Goal: Ask a question

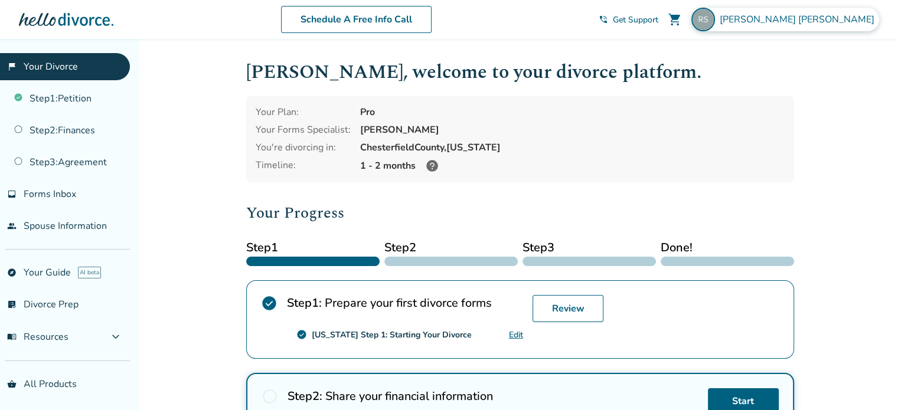
click at [845, 22] on span "[PERSON_NAME]" at bounding box center [798, 19] width 159 height 13
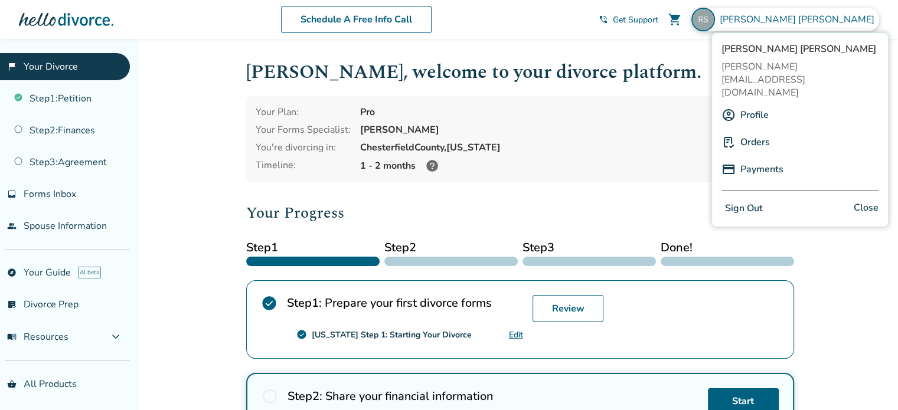
click at [765, 158] on link "Payments" at bounding box center [761, 169] width 43 height 22
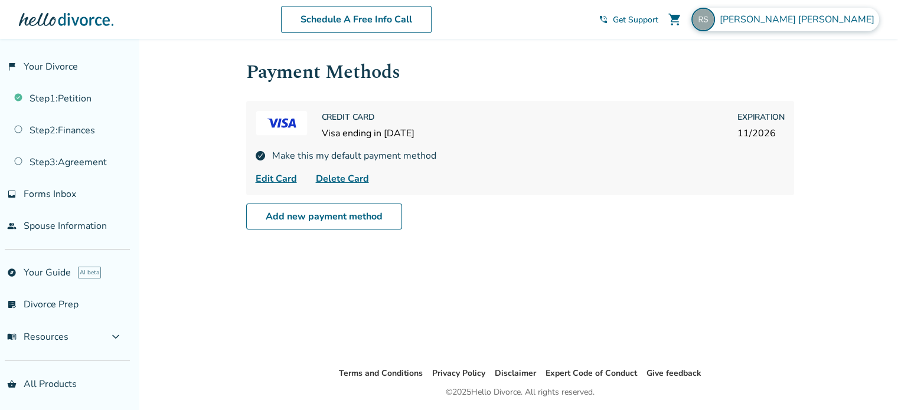
click at [844, 22] on span "[PERSON_NAME]" at bounding box center [798, 19] width 159 height 13
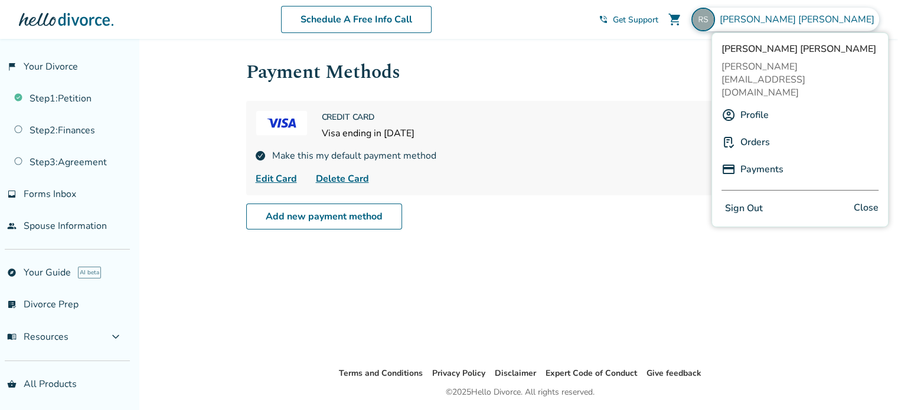
click at [761, 131] on link "Orders" at bounding box center [755, 142] width 30 height 22
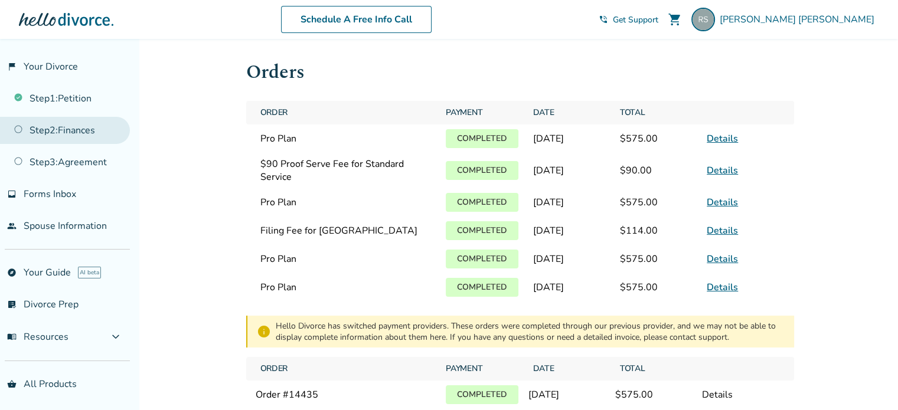
click at [45, 129] on link "Step 2 : Finances" at bounding box center [65, 130] width 130 height 27
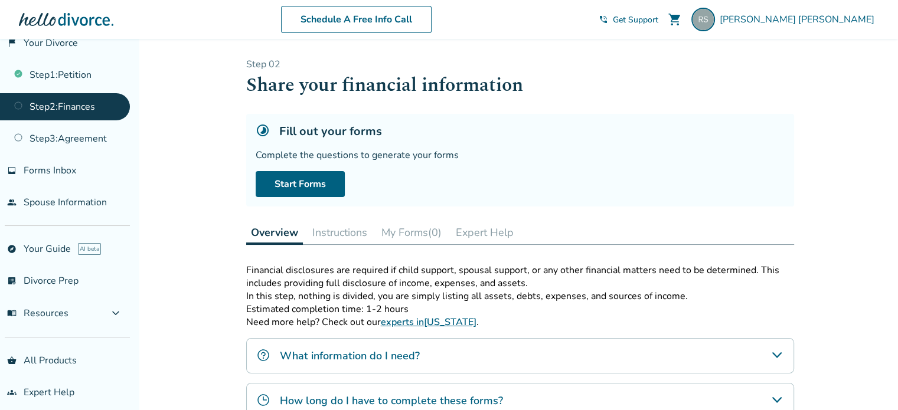
scroll to position [31, 0]
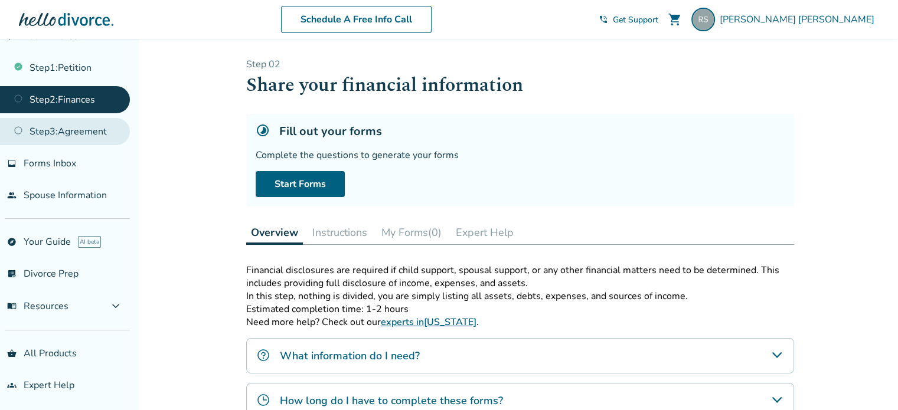
click at [104, 130] on link "Step 3 : Agreement" at bounding box center [65, 131] width 130 height 27
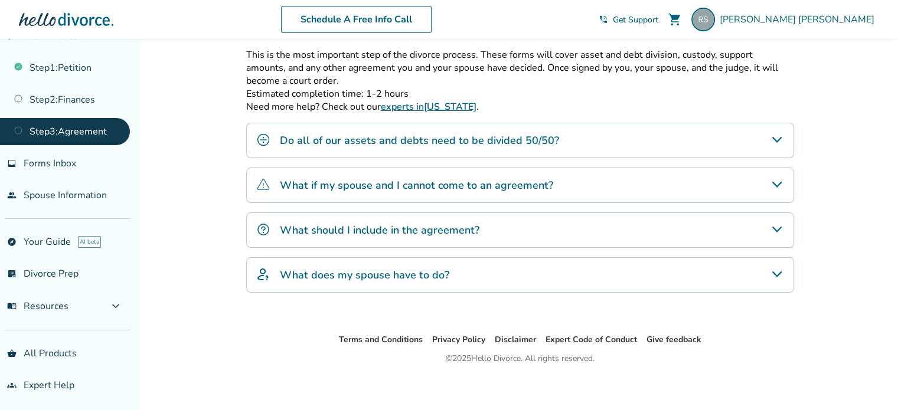
scroll to position [220, 0]
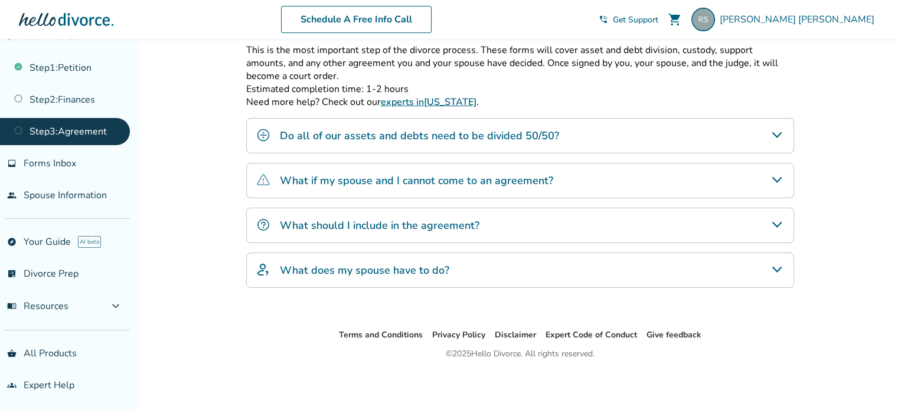
click at [774, 176] on icon "What if my spouse and I cannot come to an agreement?" at bounding box center [777, 180] width 14 height 14
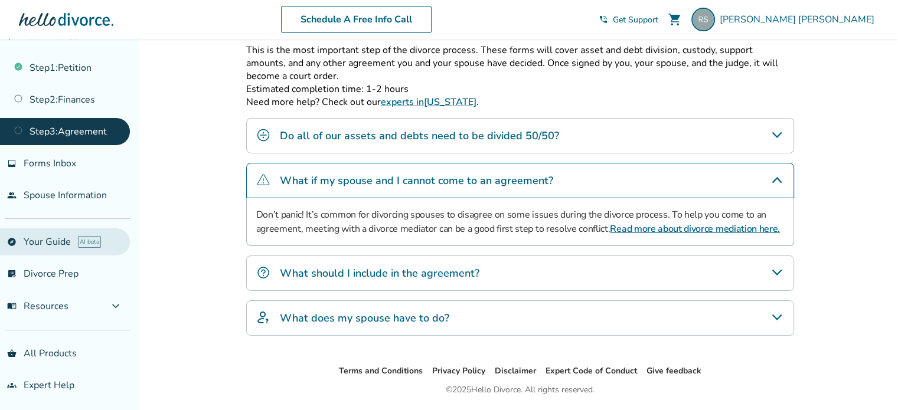
click at [55, 242] on link "explore Your Guide AI beta" at bounding box center [65, 241] width 130 height 27
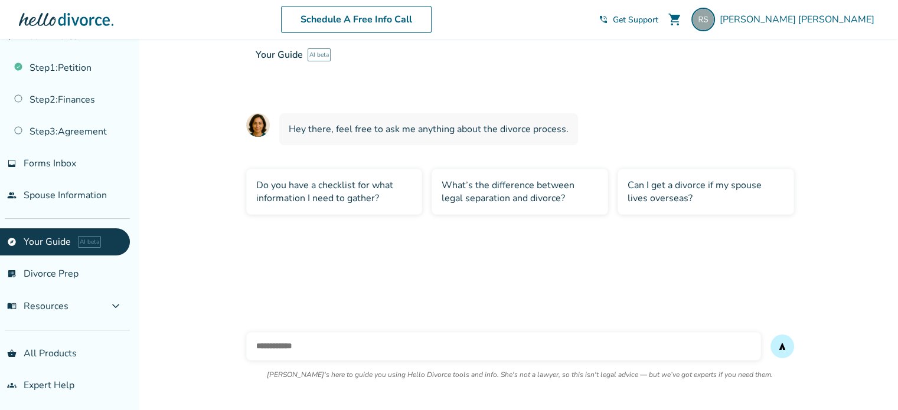
click at [676, 186] on div "Can I get a divorce if my spouse lives overseas?" at bounding box center [705, 192] width 176 height 46
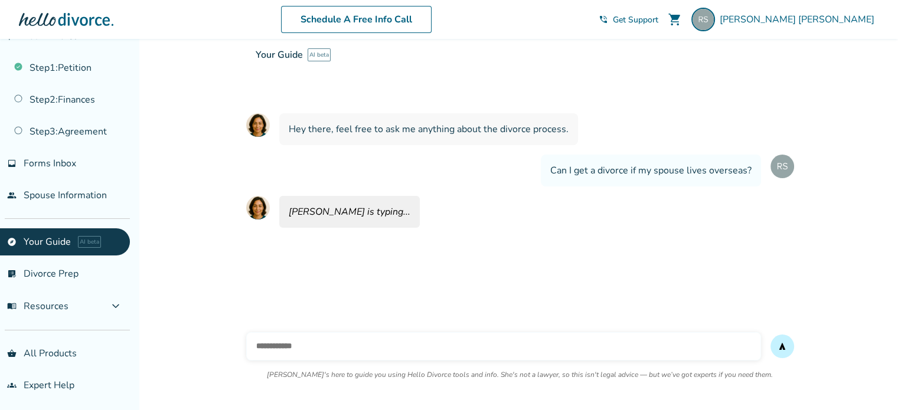
click at [359, 354] on input "text" at bounding box center [503, 346] width 515 height 28
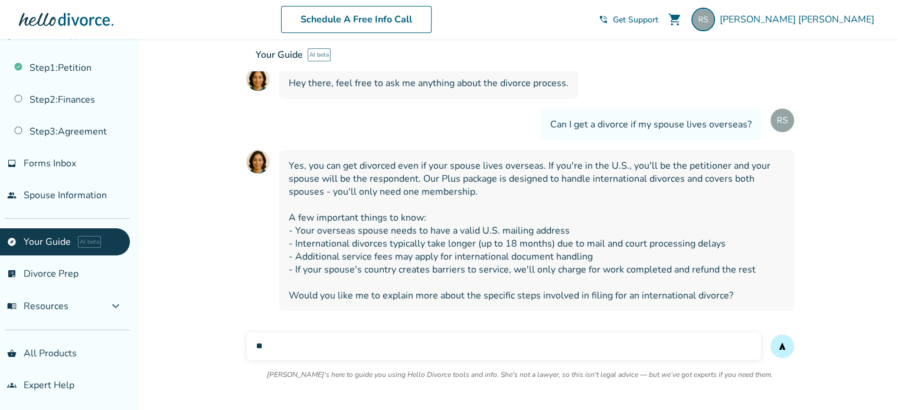
type input "*"
click at [343, 306] on div "Yes, you can get divorced even if your spouse lives overseas. If you're in the …" at bounding box center [536, 231] width 515 height 162
click at [315, 349] on input "text" at bounding box center [503, 346] width 515 height 28
type input "**********"
click at [770, 335] on button "send" at bounding box center [782, 347] width 24 height 24
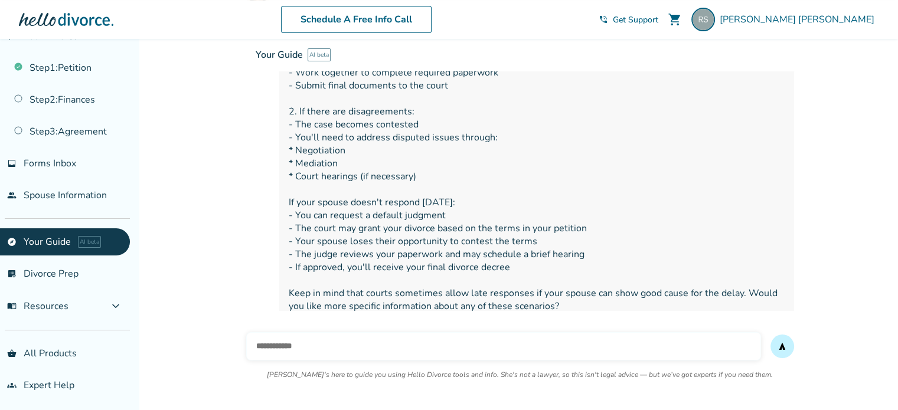
scroll to position [460, 0]
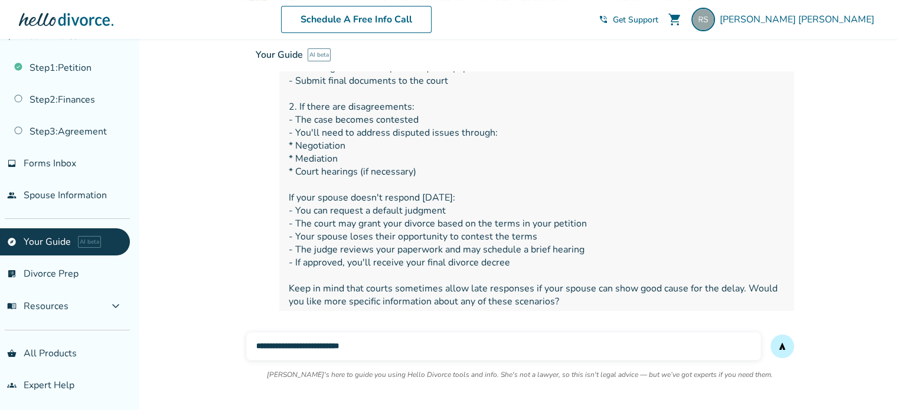
type input "**********"
click at [770, 335] on button "send" at bounding box center [782, 347] width 24 height 24
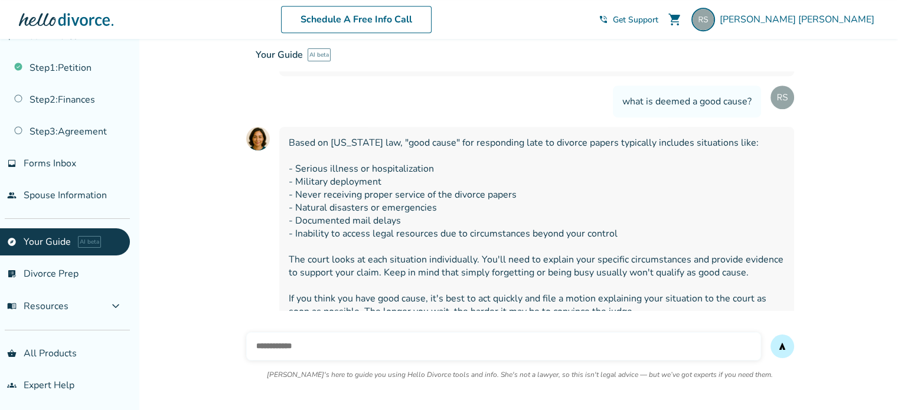
scroll to position [708, 0]
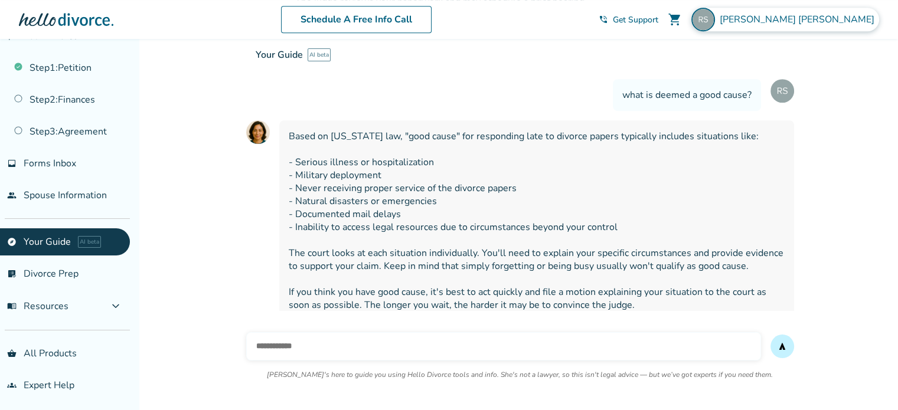
click at [843, 15] on span "[PERSON_NAME]" at bounding box center [798, 19] width 159 height 13
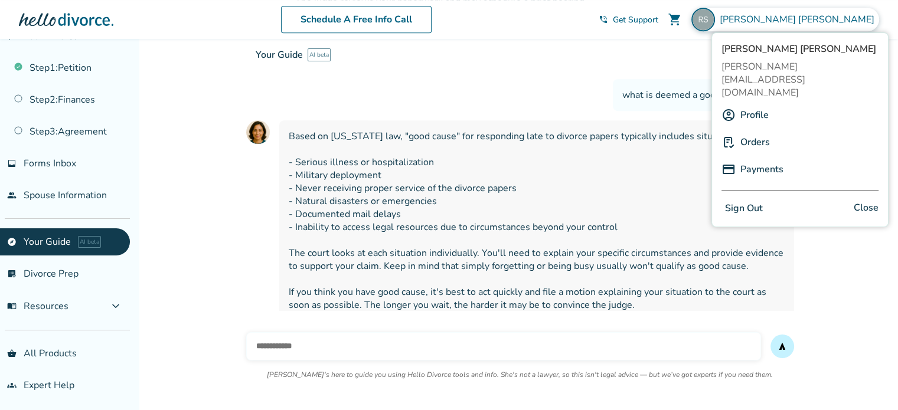
click at [771, 200] on div "Sign Out Close" at bounding box center [799, 208] width 157 height 17
click at [865, 200] on span "Close" at bounding box center [865, 208] width 25 height 17
